Goal: Transaction & Acquisition: Book appointment/travel/reservation

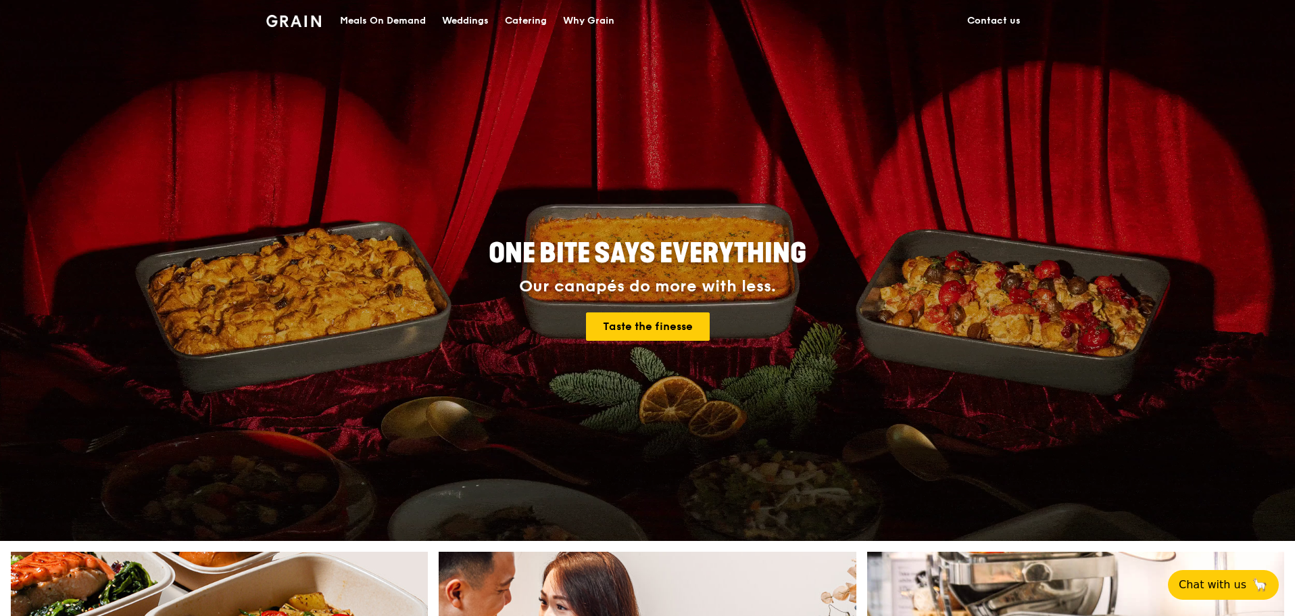
click at [510, 19] on div "Catering" at bounding box center [526, 21] width 42 height 41
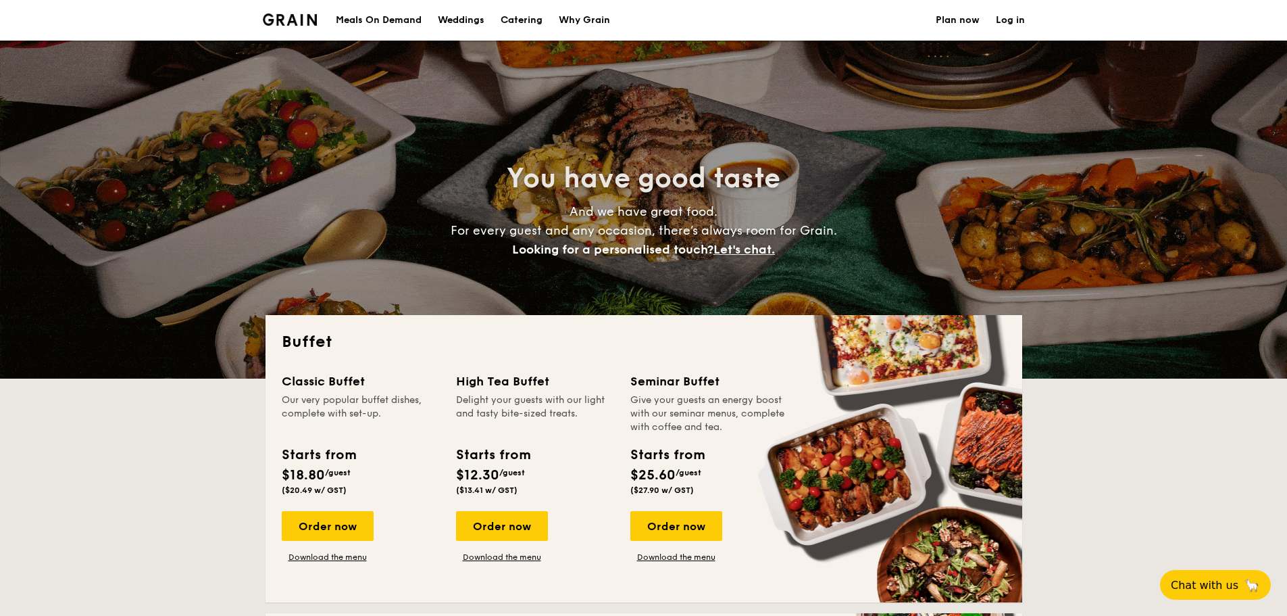
select select
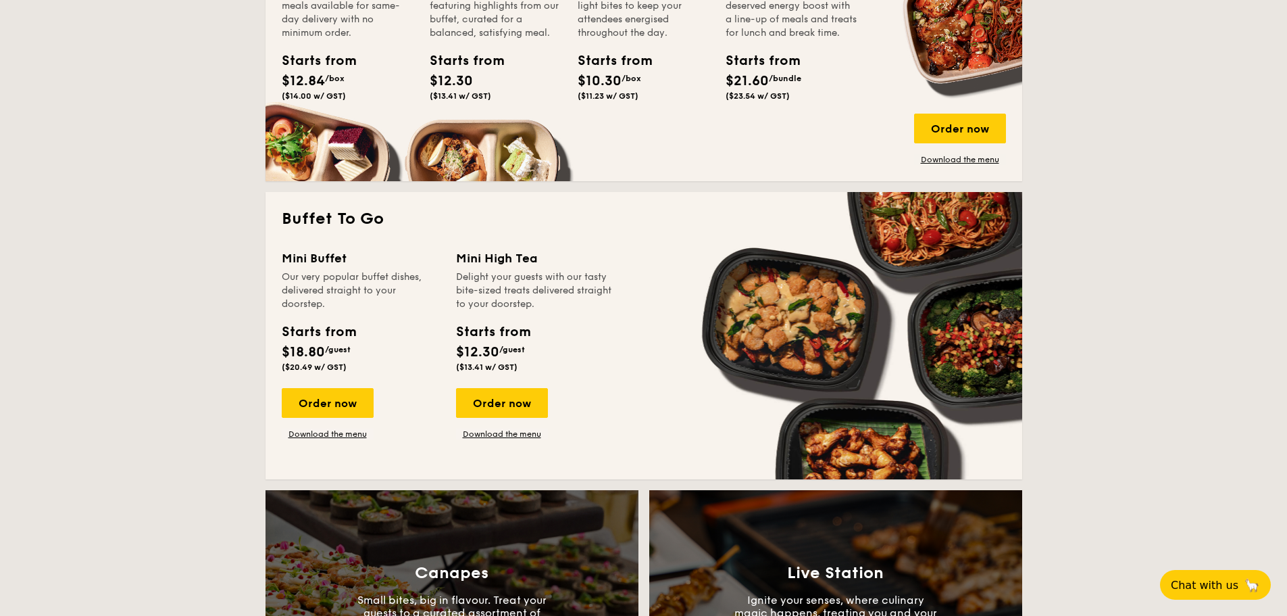
scroll to position [743, 0]
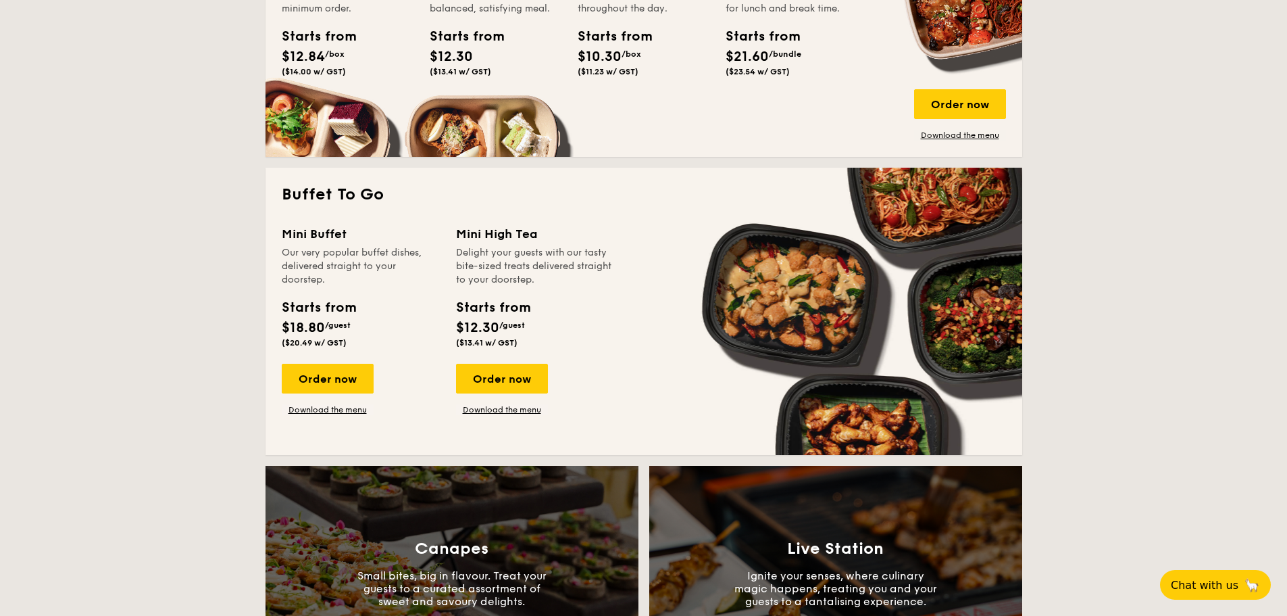
click at [304, 376] on div "Order now" at bounding box center [328, 379] width 92 height 30
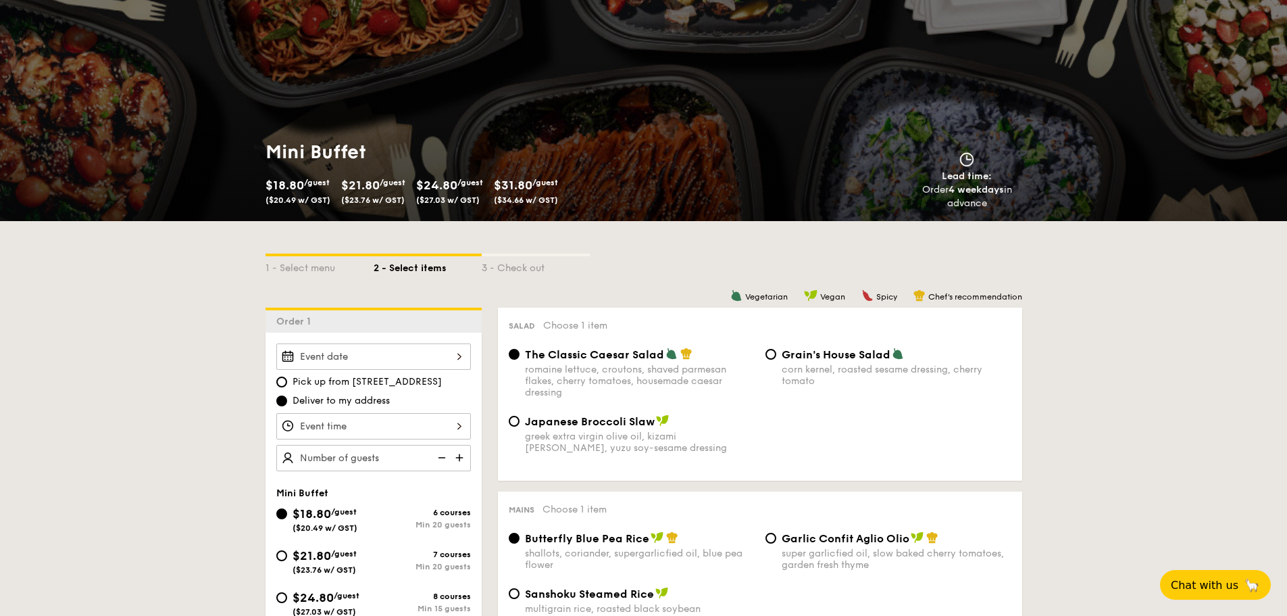
scroll to position [135, 0]
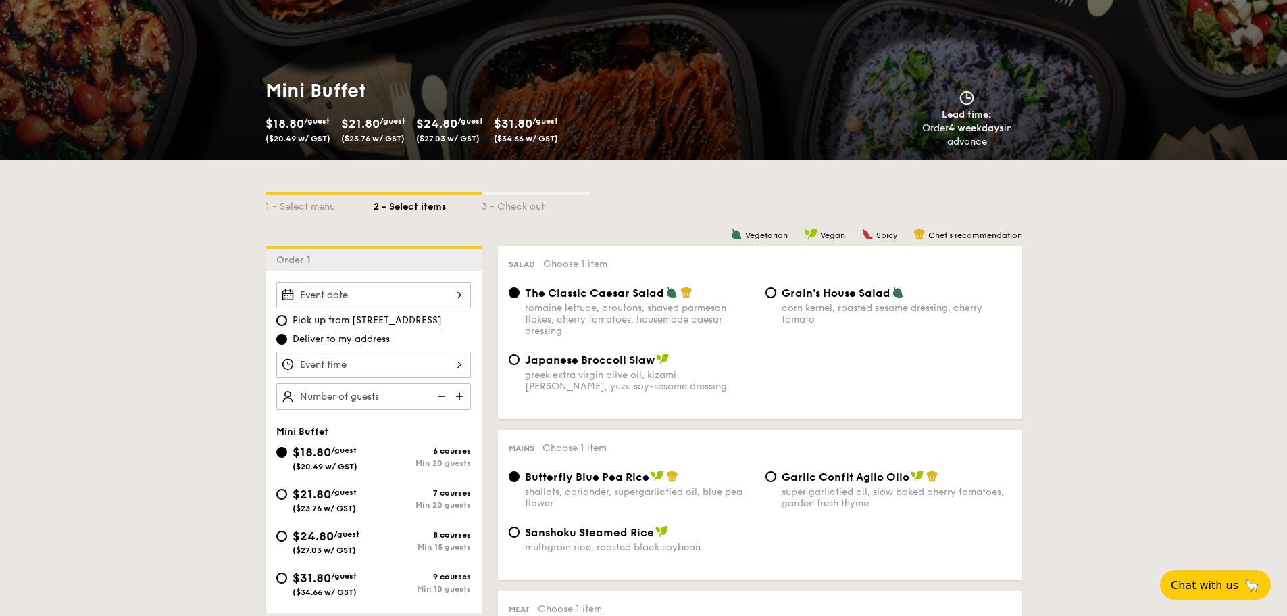
click at [357, 296] on div "2025 Oct [DATE] Tue Wed Thu Fri Sat Sun 1 2 3 4 5 6 7 8 9 10 11 12 13 14 15 16 …" at bounding box center [373, 295] width 195 height 26
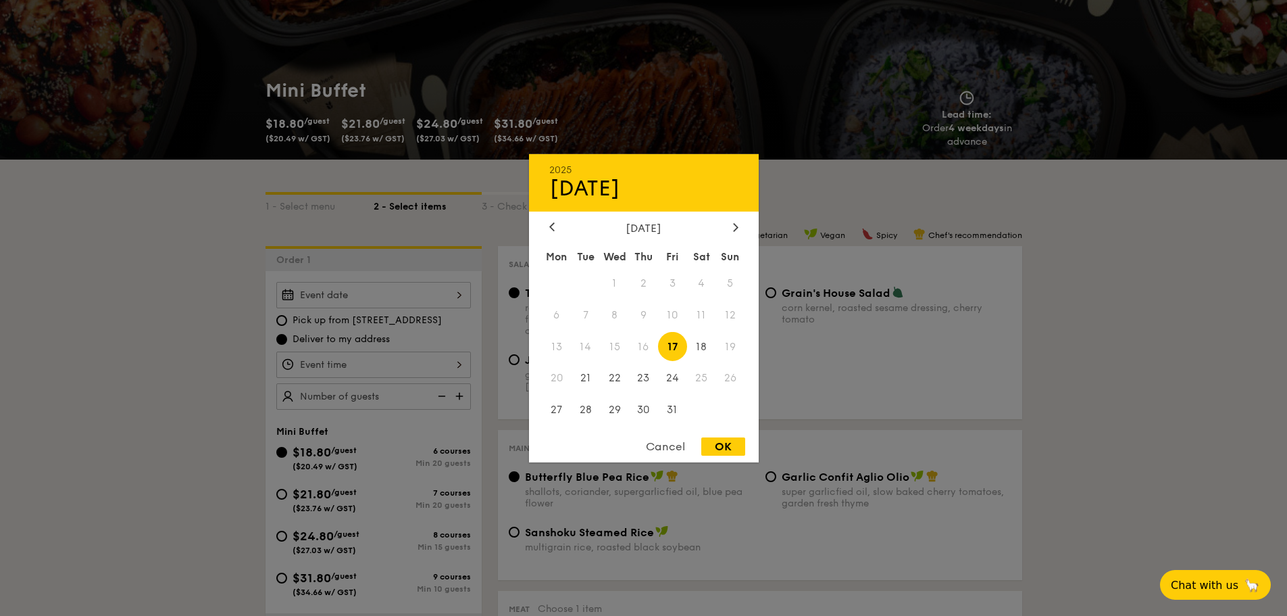
click at [203, 270] on div at bounding box center [643, 308] width 1287 height 616
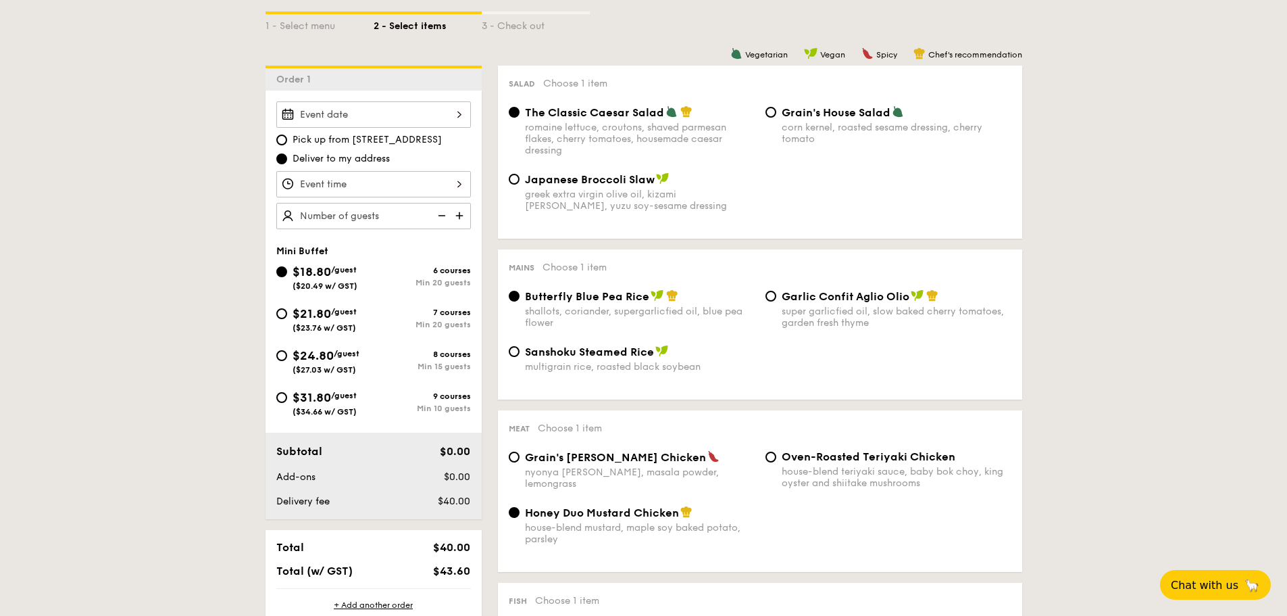
scroll to position [338, 0]
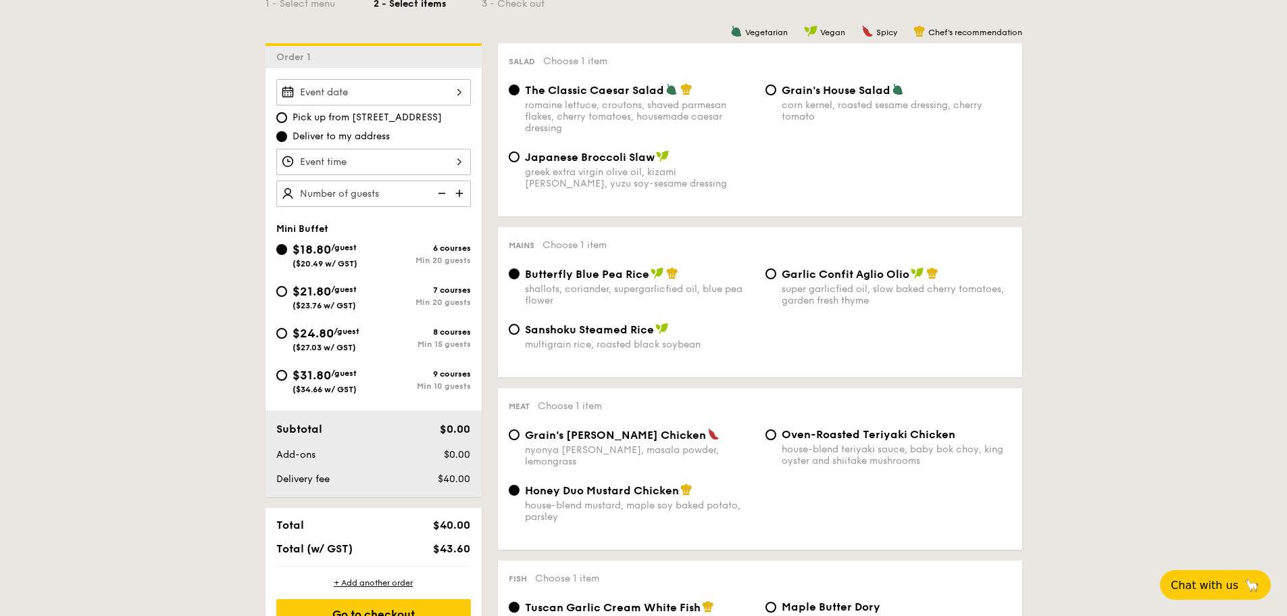
click at [287, 372] on input "$31.80 /guest ($34.66 w/ GST) 9 courses Min 10 guests" at bounding box center [281, 375] width 11 height 11
radio input "true"
radio input "false"
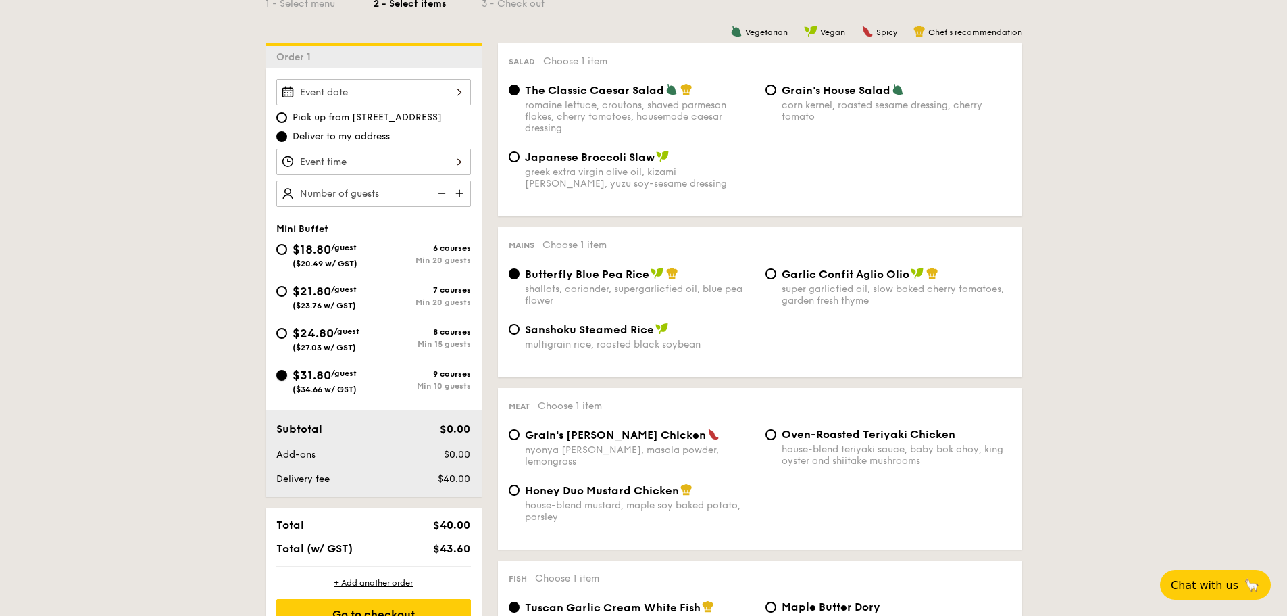
radio input "true"
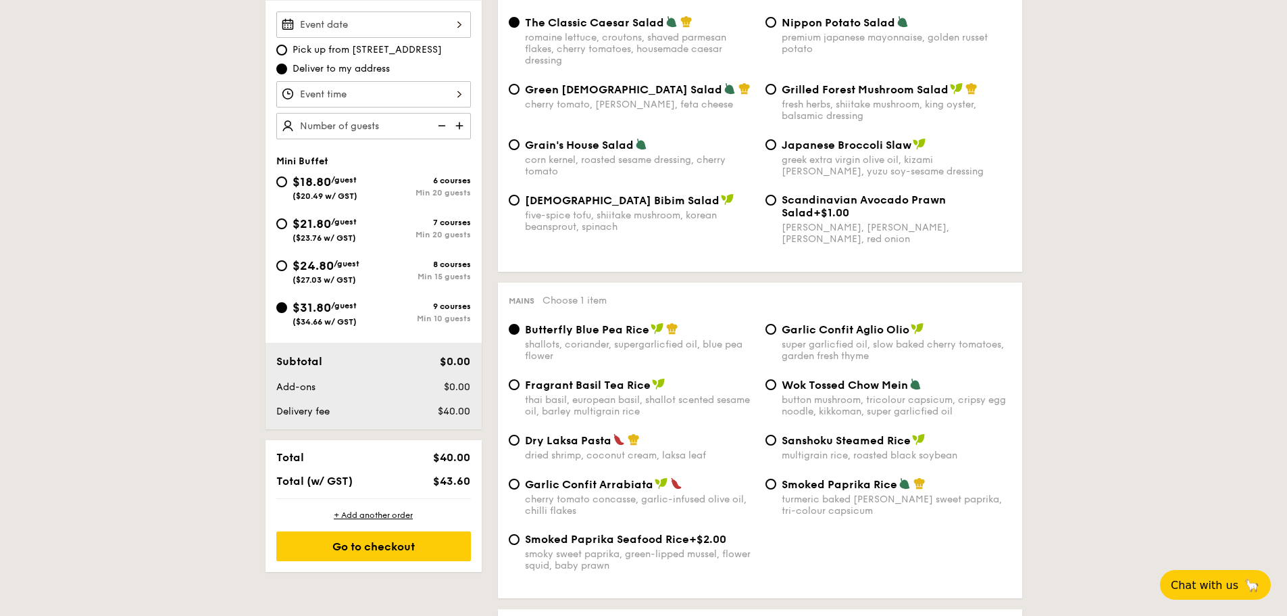
scroll to position [203, 0]
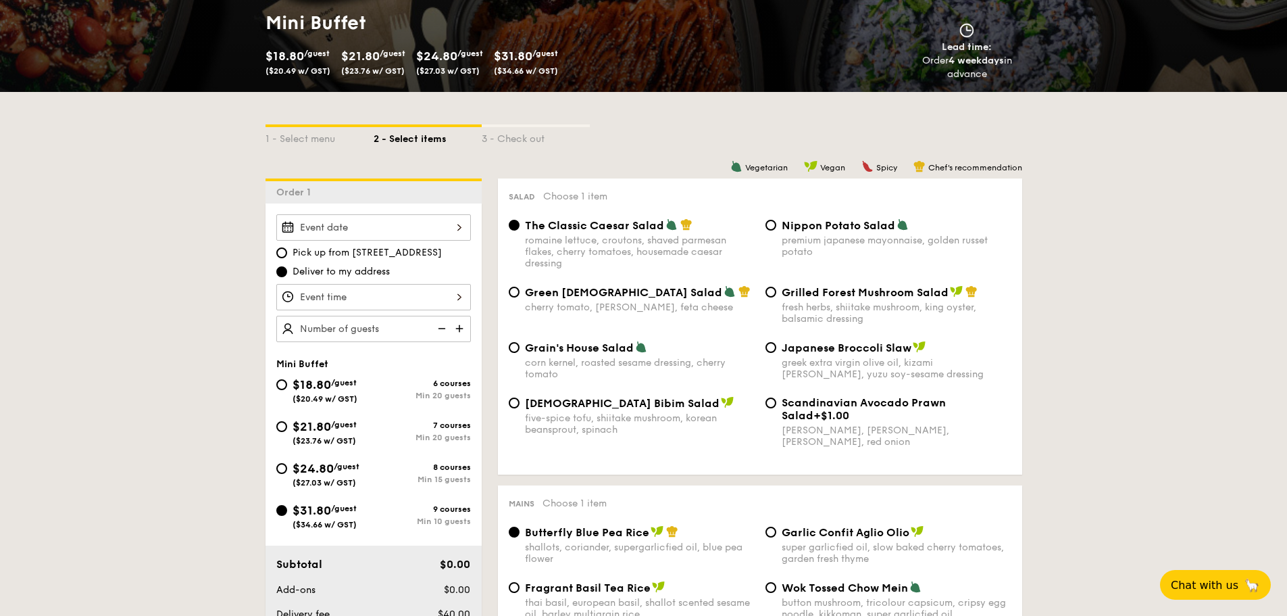
click at [347, 230] on div at bounding box center [373, 227] width 195 height 26
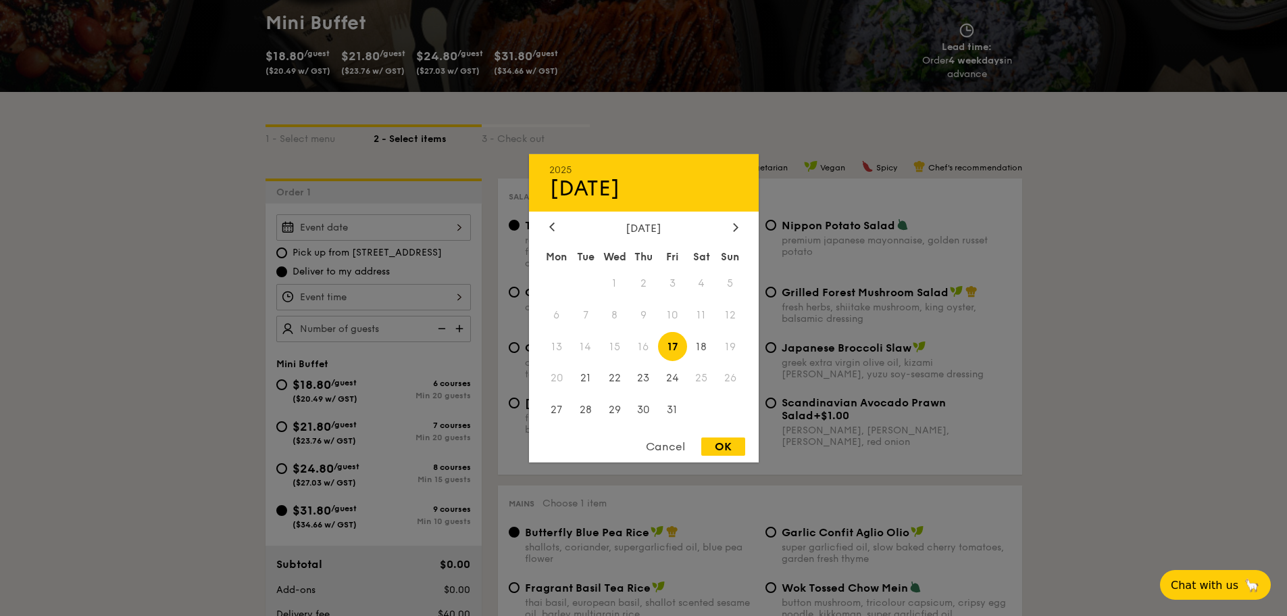
click at [739, 227] on div at bounding box center [736, 227] width 12 height 13
click at [549, 221] on div at bounding box center [552, 227] width 12 height 13
click at [672, 448] on div "Cancel" at bounding box center [665, 446] width 66 height 18
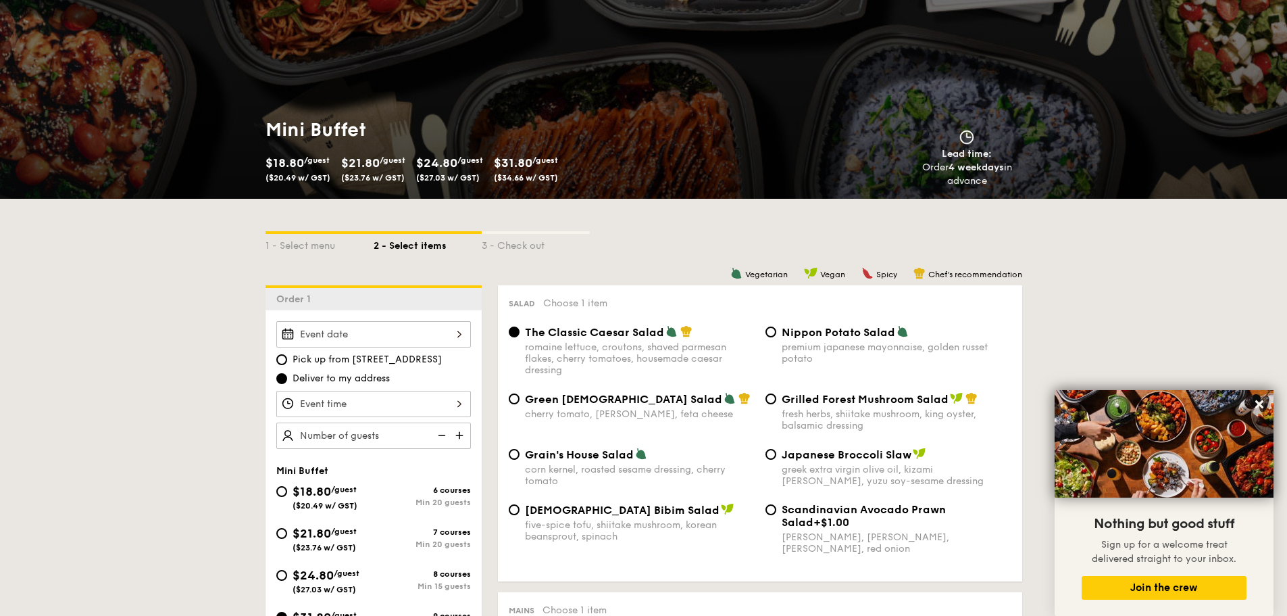
scroll to position [0, 0]
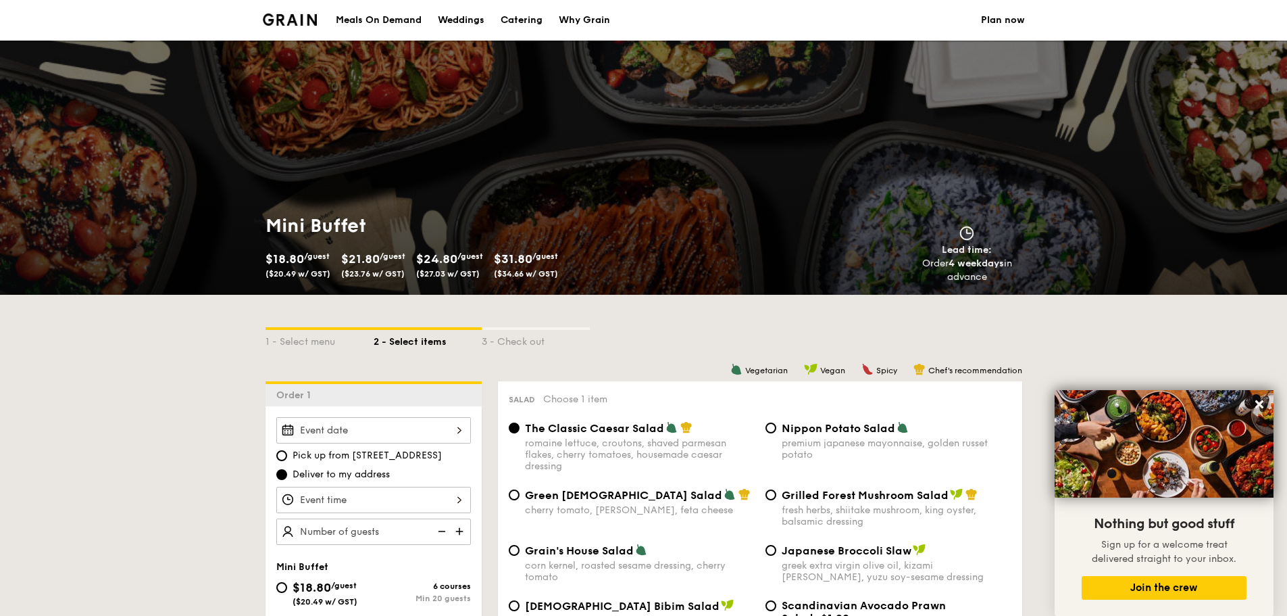
click at [349, 448] on div "Pick up from [STREET_ADDRESS] Deliver to my address" at bounding box center [373, 481] width 195 height 128
click at [374, 437] on div at bounding box center [373, 430] width 195 height 26
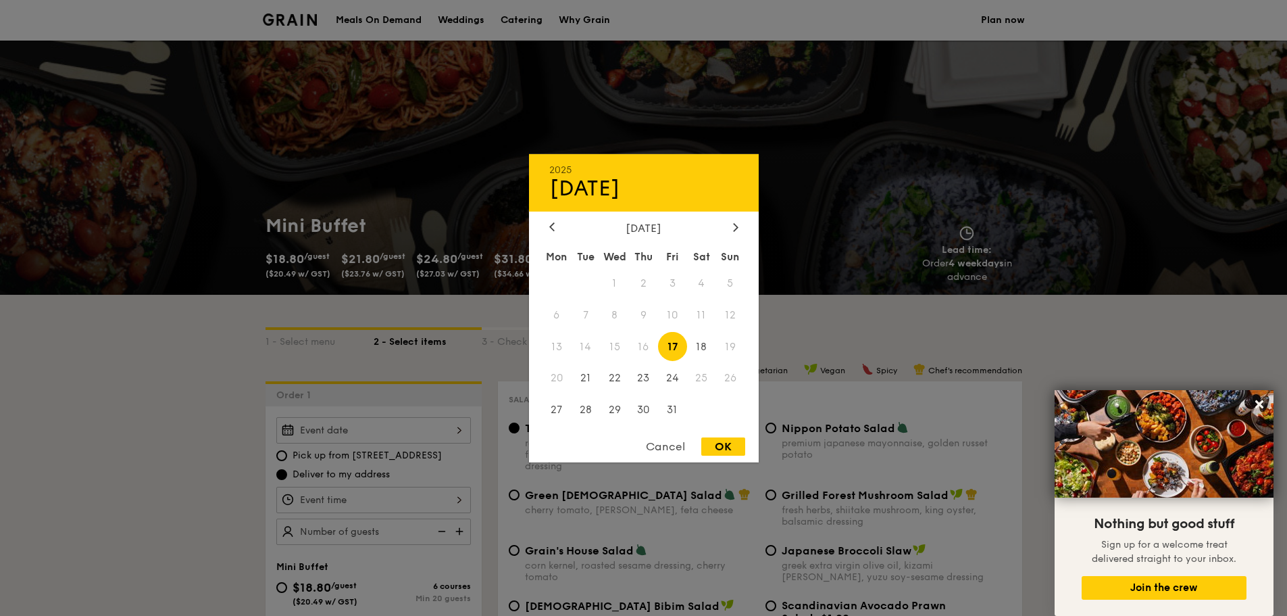
click at [667, 447] on div "Cancel" at bounding box center [665, 446] width 66 height 18
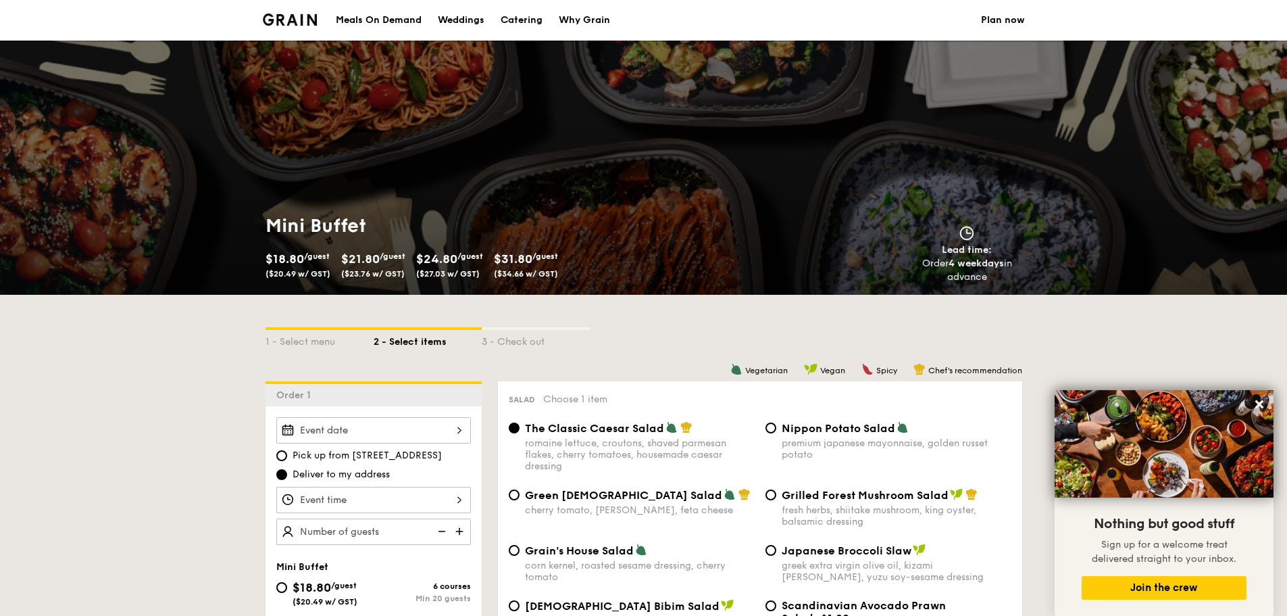
click at [351, 457] on span "Pick up from [STREET_ADDRESS]" at bounding box center [367, 456] width 149 height 14
click at [287, 457] on input "Pick up from [STREET_ADDRESS]" at bounding box center [281, 455] width 11 height 11
radio input "true"
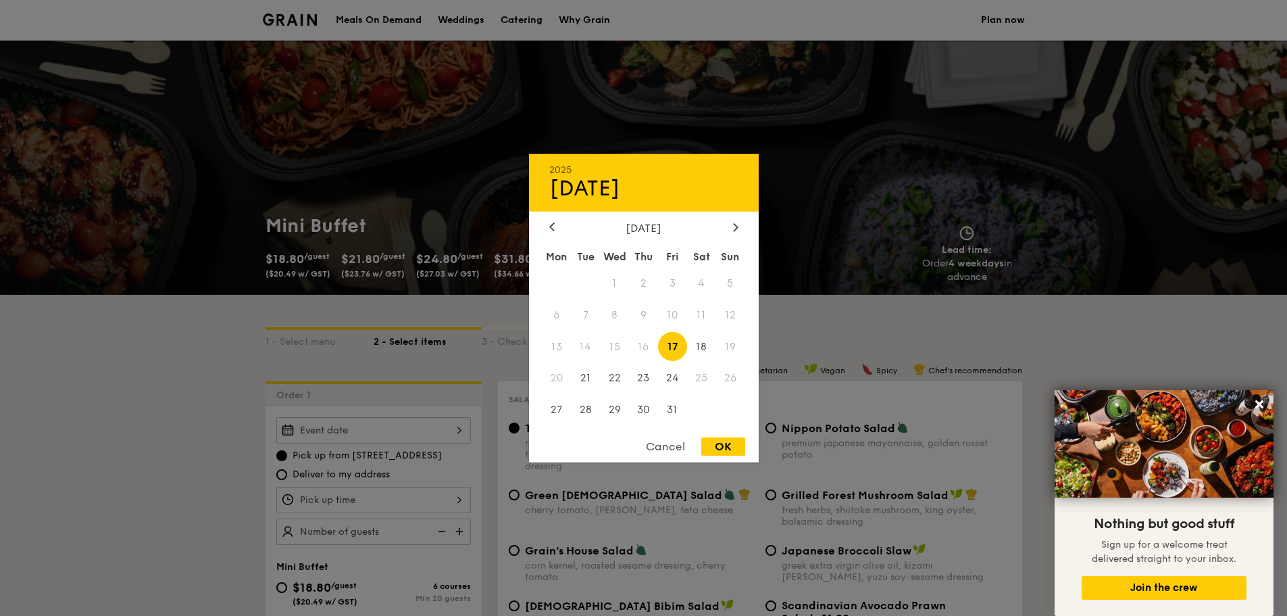
click at [364, 434] on div "2025 Oct [DATE] Tue Wed Thu Fri Sat Sun 1 2 3 4 5 6 7 8 9 10 11 12 13 14 15 16 …" at bounding box center [373, 430] width 195 height 26
click at [592, 344] on span "14" at bounding box center [585, 346] width 29 height 29
click at [666, 451] on div "Cancel" at bounding box center [665, 446] width 66 height 18
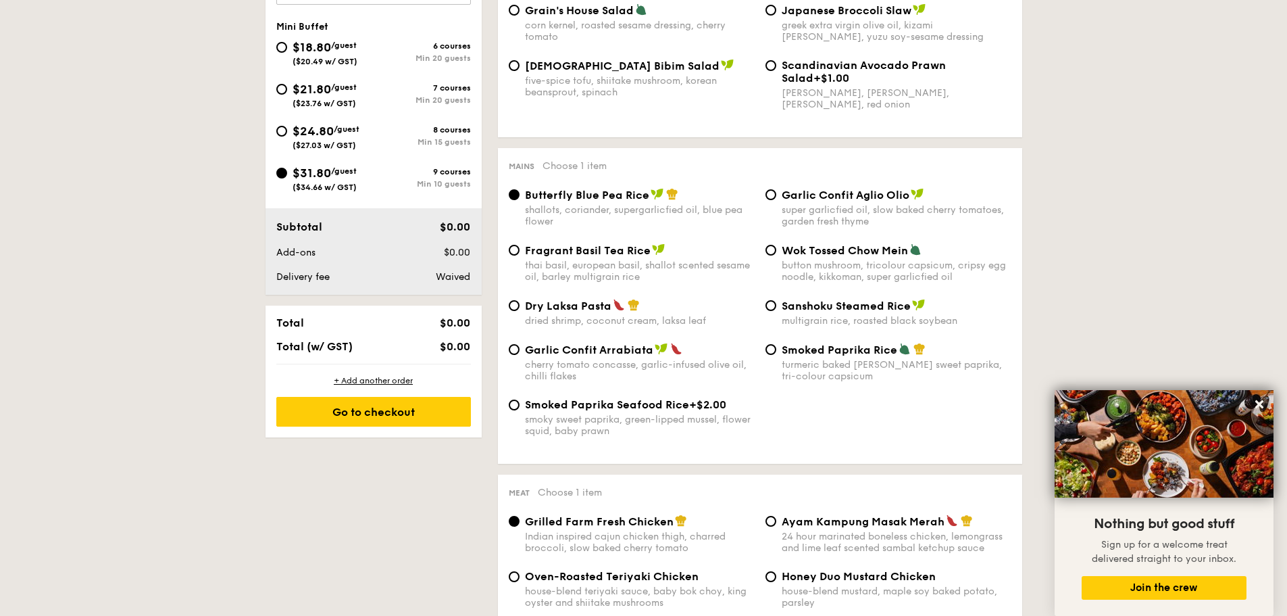
scroll to position [541, 0]
click at [1257, 403] on icon at bounding box center [1259, 404] width 12 height 12
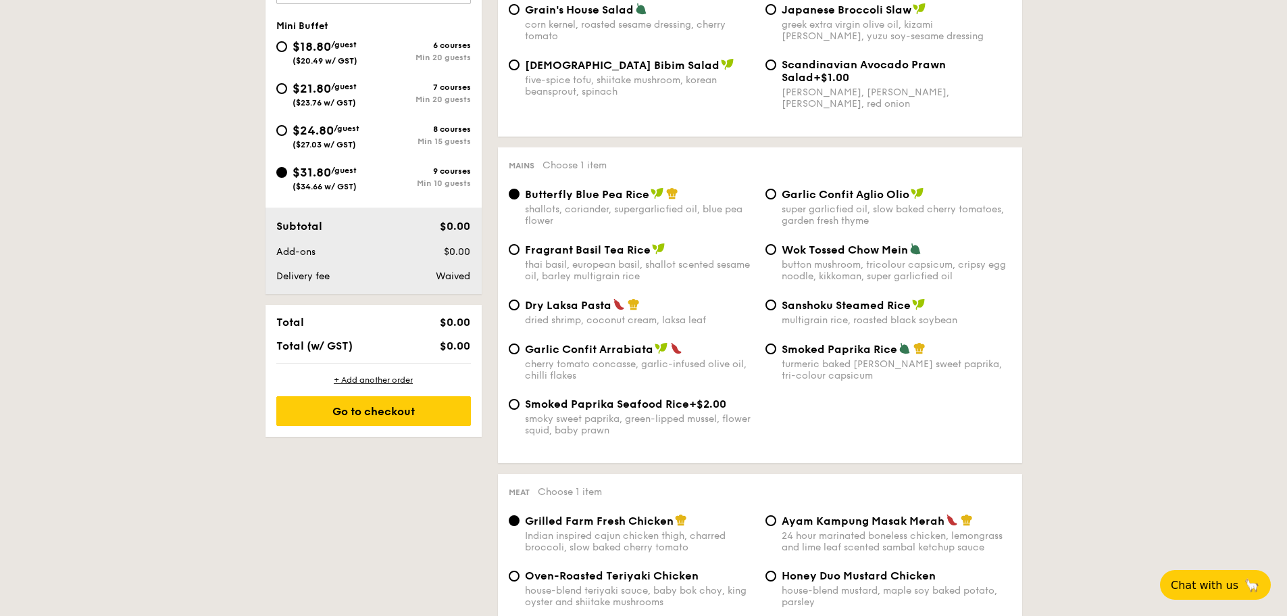
scroll to position [203, 0]
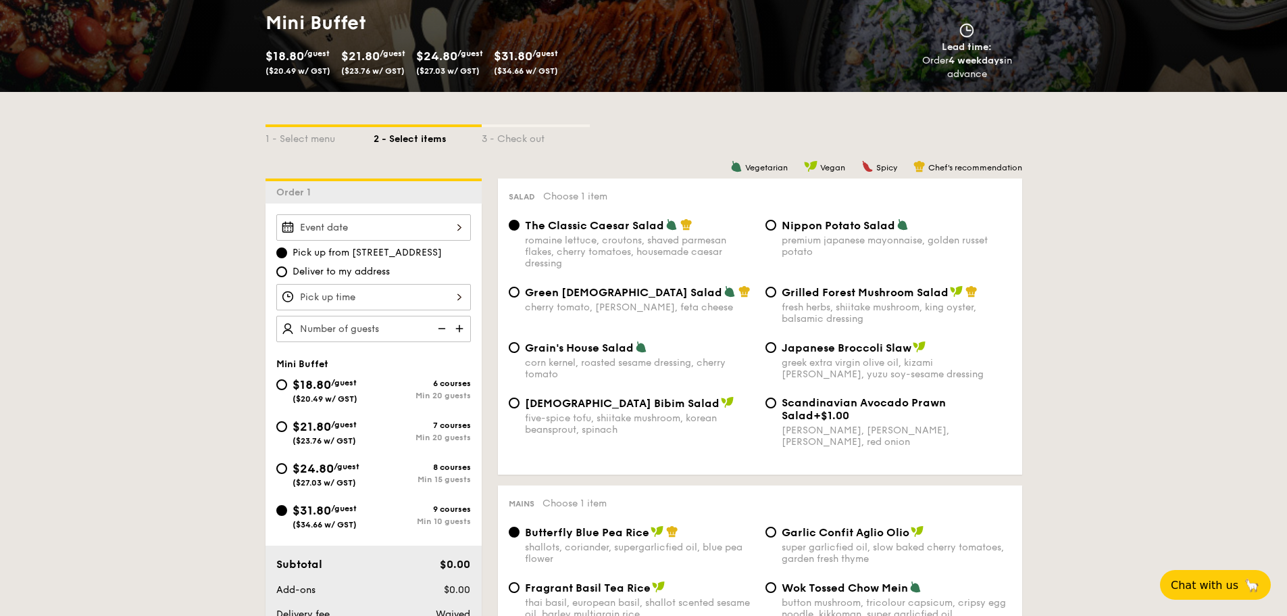
click at [392, 234] on div at bounding box center [373, 227] width 195 height 26
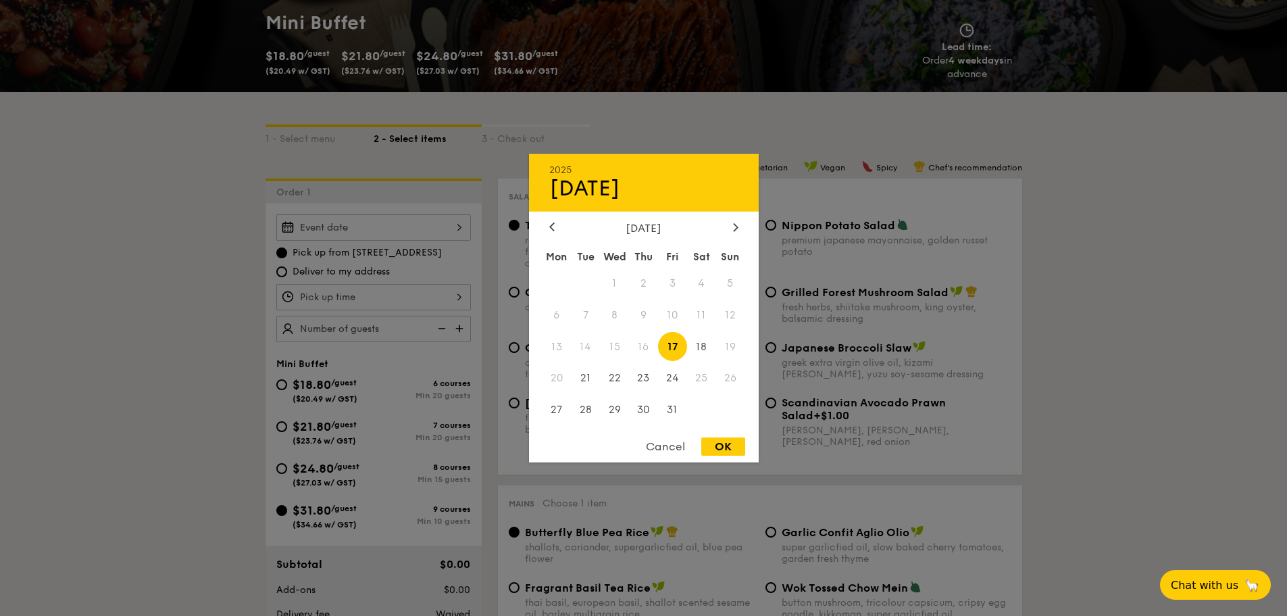
click at [738, 225] on icon at bounding box center [735, 226] width 5 height 9
click at [732, 232] on div at bounding box center [736, 227] width 12 height 13
click at [732, 230] on div at bounding box center [736, 227] width 12 height 13
click at [551, 222] on icon at bounding box center [551, 226] width 5 height 9
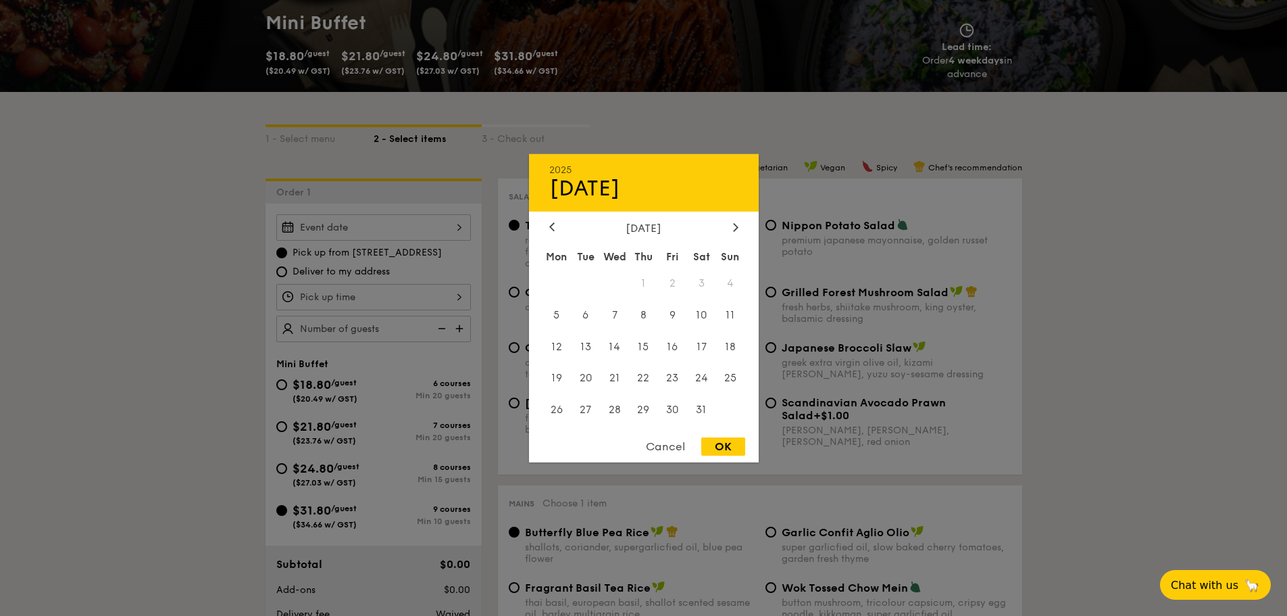
click at [551, 223] on icon at bounding box center [551, 226] width 5 height 9
click at [699, 291] on span "6" at bounding box center [701, 282] width 29 height 29
click at [720, 449] on div "OK" at bounding box center [723, 446] width 44 height 18
type input "[DATE]"
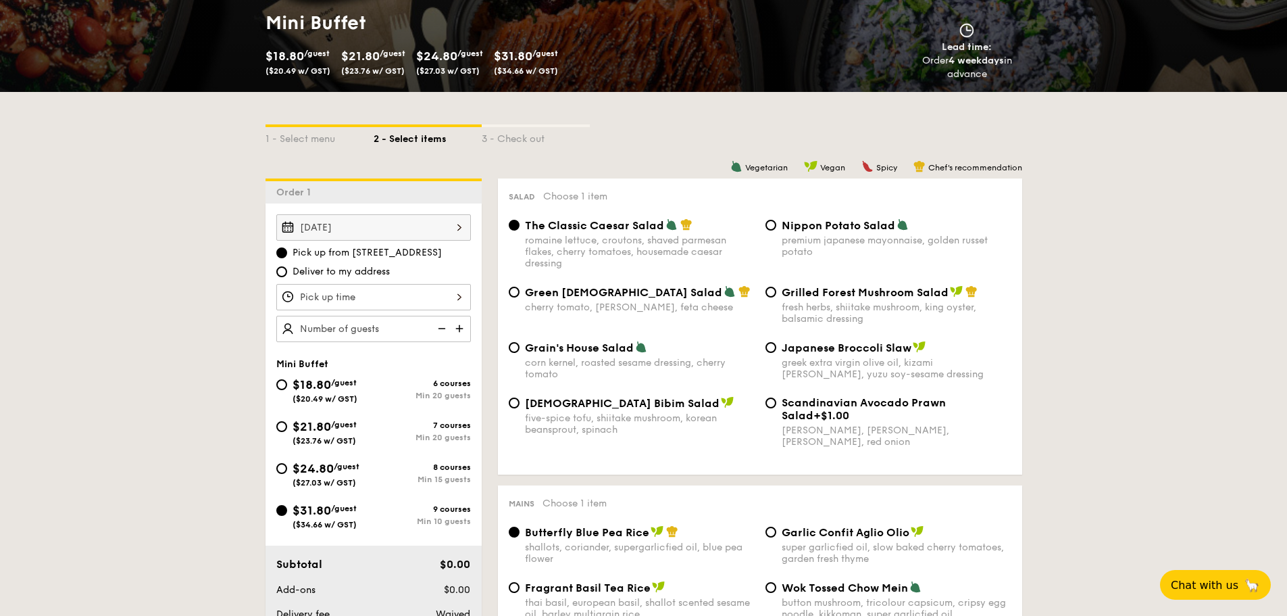
click at [318, 301] on div at bounding box center [373, 297] width 195 height 26
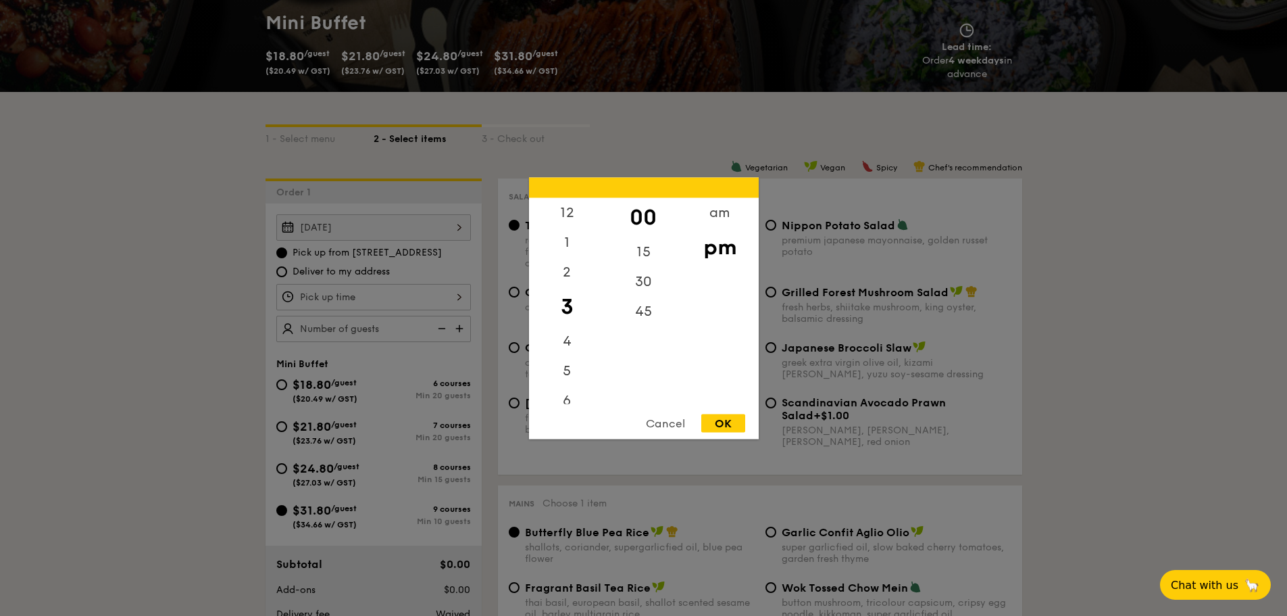
click at [670, 417] on div "Cancel" at bounding box center [665, 423] width 66 height 18
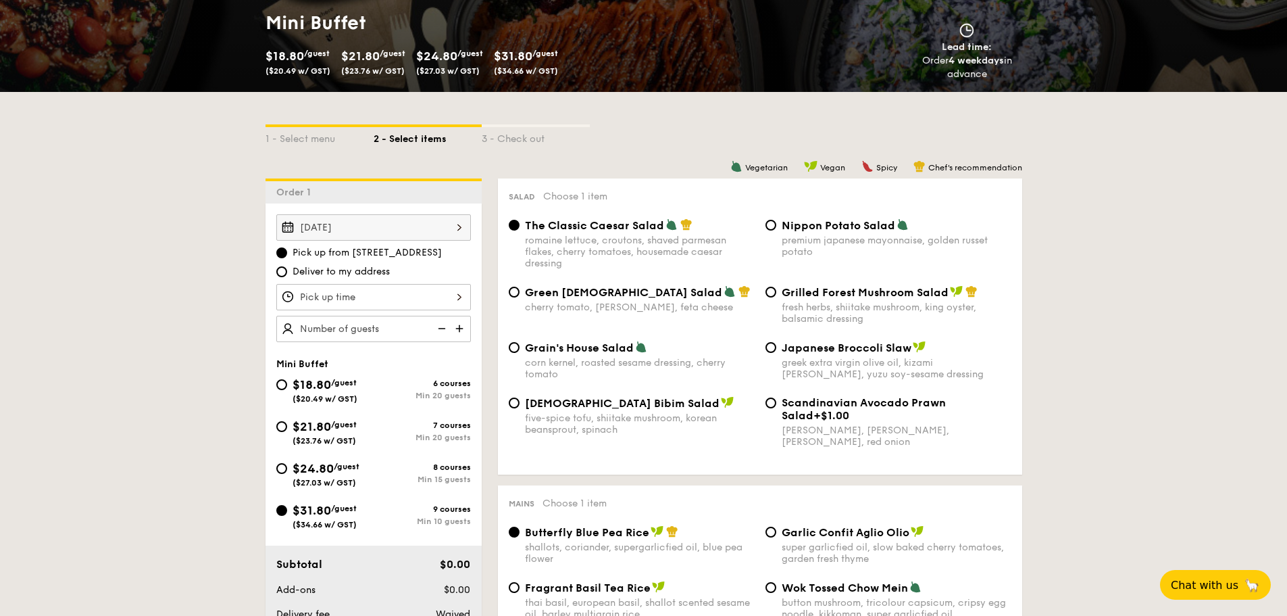
click at [377, 275] on span "Deliver to my address" at bounding box center [341, 272] width 97 height 14
click at [287, 275] on input "Deliver to my address" at bounding box center [281, 271] width 11 height 11
radio input "true"
click at [418, 228] on div "[DATE]" at bounding box center [373, 227] width 195 height 26
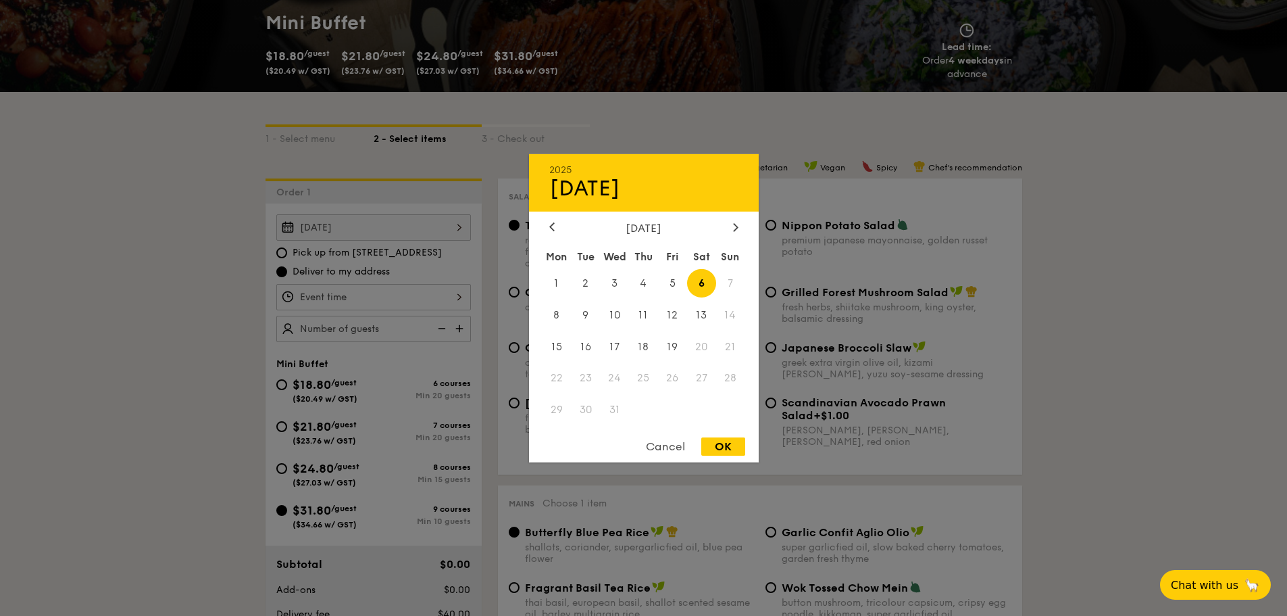
click at [708, 318] on span "13" at bounding box center [701, 314] width 29 height 29
click at [716, 441] on div "OK" at bounding box center [723, 446] width 44 height 18
type input "[DATE]"
